Goal: Navigation & Orientation: Find specific page/section

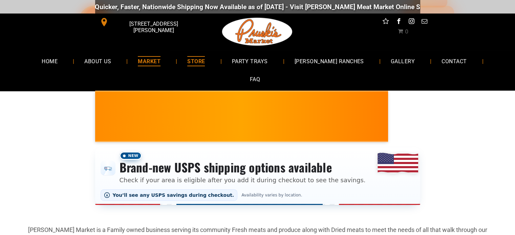
click at [148, 57] on span "MARKET" at bounding box center [149, 61] width 23 height 10
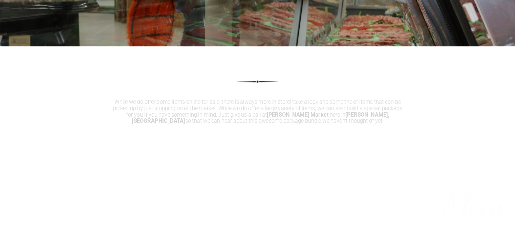
scroll to position [423, 0]
